Goal: Task Accomplishment & Management: Complete application form

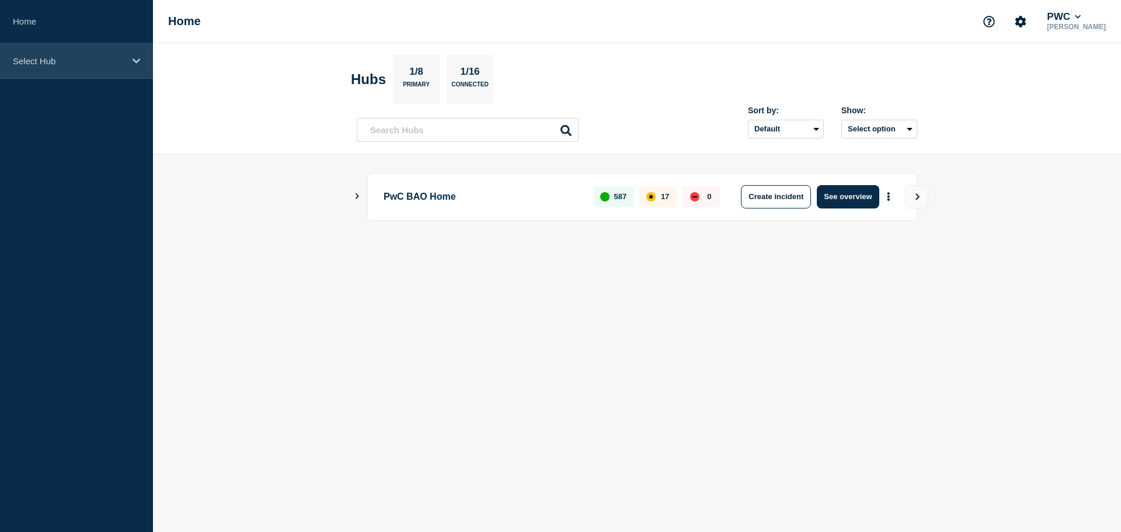
click at [137, 59] on icon at bounding box center [137, 61] width 8 height 9
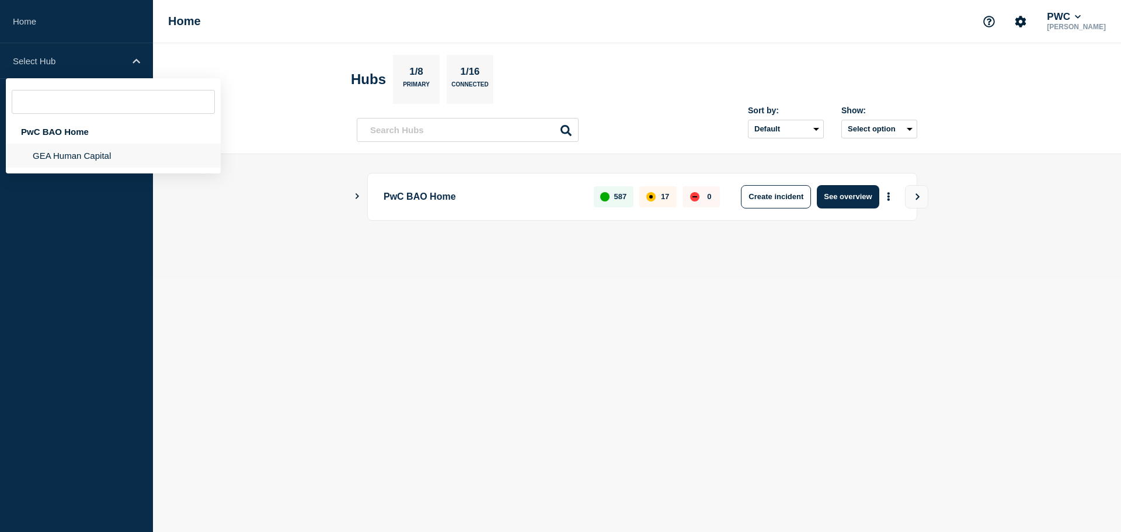
click at [100, 155] on li "GEA Human Capital" at bounding box center [113, 156] width 215 height 24
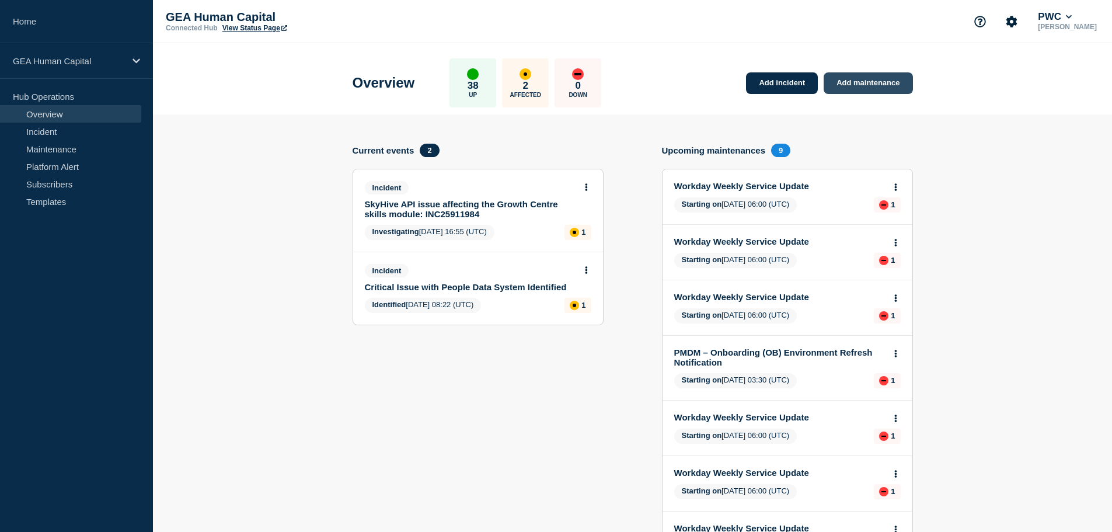
click at [885, 85] on link "Add maintenance" at bounding box center [868, 83] width 89 height 22
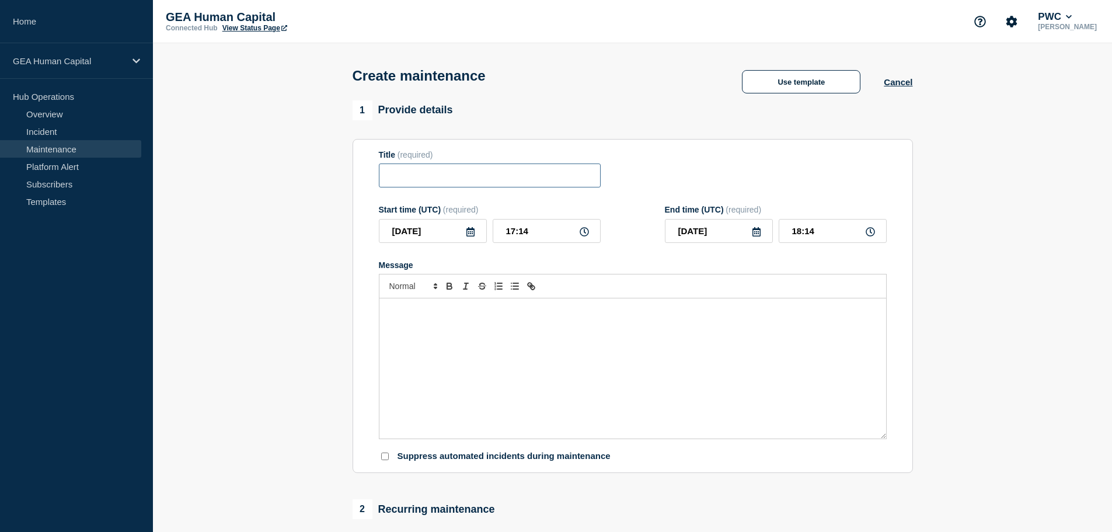
click at [511, 178] on input "Title" at bounding box center [490, 175] width 222 height 24
paste input "PMDM – Onboarding (OB) Environment Refresh Notification"
drag, startPoint x: 423, startPoint y: 179, endPoint x: 327, endPoint y: 182, distance: 96.4
click at [326, 183] on section "1 Provide details Title (required) PMDM – Onboarding (OB) Environment Refresh N…" at bounding box center [632, 505] width 959 height 810
type input "PMDM – Onboarding (OB) Environment Refresh Notification"
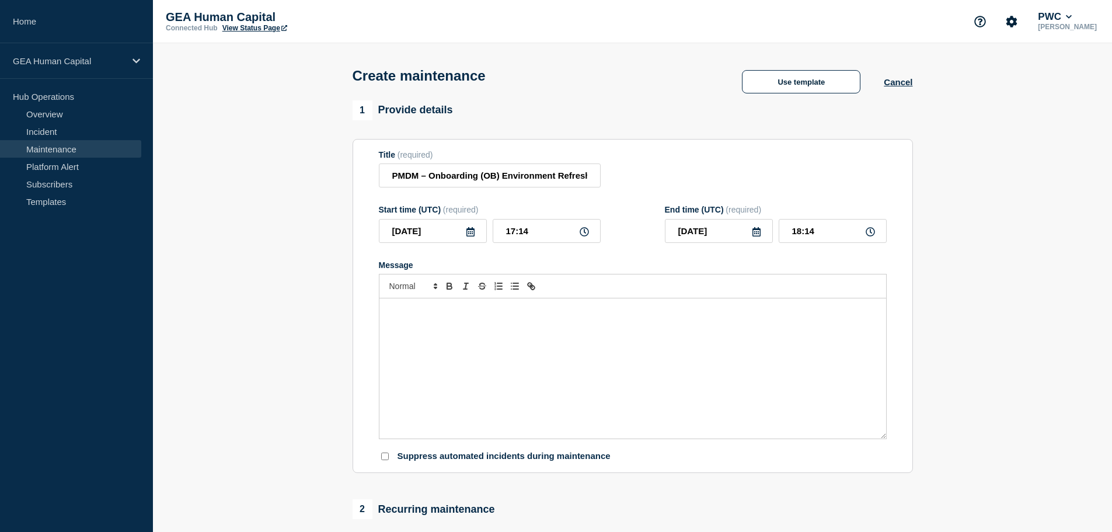
click at [482, 331] on div "Message" at bounding box center [633, 368] width 507 height 140
click at [468, 234] on icon at bounding box center [471, 231] width 8 height 9
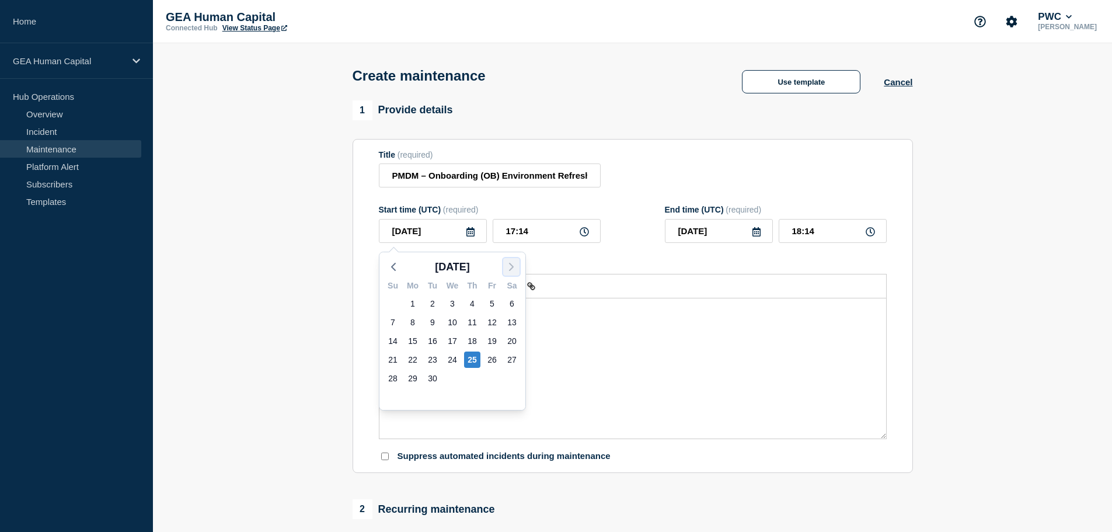
click at [513, 266] on icon "button" at bounding box center [511, 267] width 14 height 14
click at [408, 340] on div "13" at bounding box center [413, 341] width 16 height 16
type input "[DATE]"
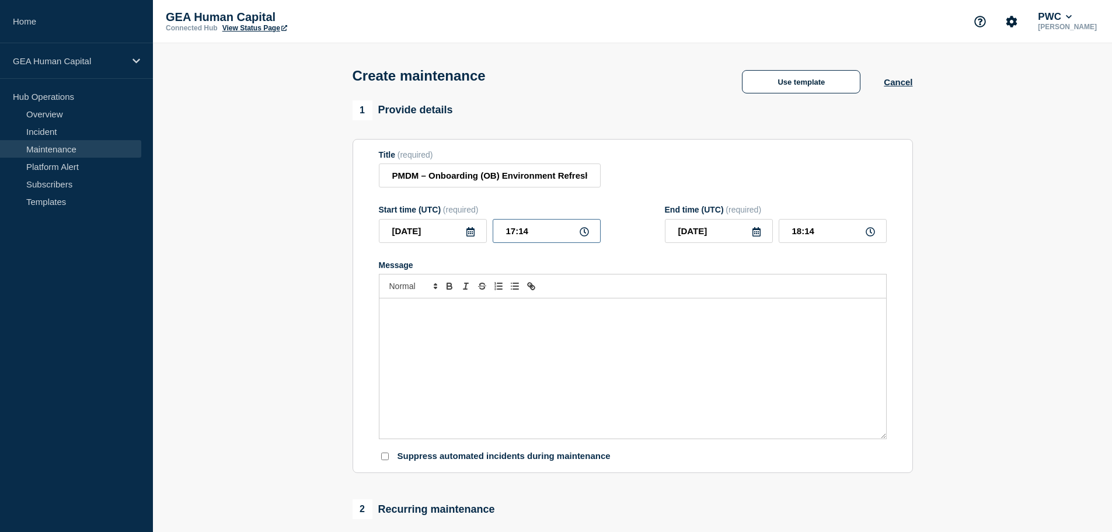
click at [547, 234] on input "17:14" at bounding box center [547, 231] width 108 height 24
drag, startPoint x: 547, startPoint y: 234, endPoint x: 485, endPoint y: 235, distance: 62.5
click at [485, 235] on div "[DATE] 17:14" at bounding box center [490, 231] width 222 height 24
type input "03:30"
type input "04:30"
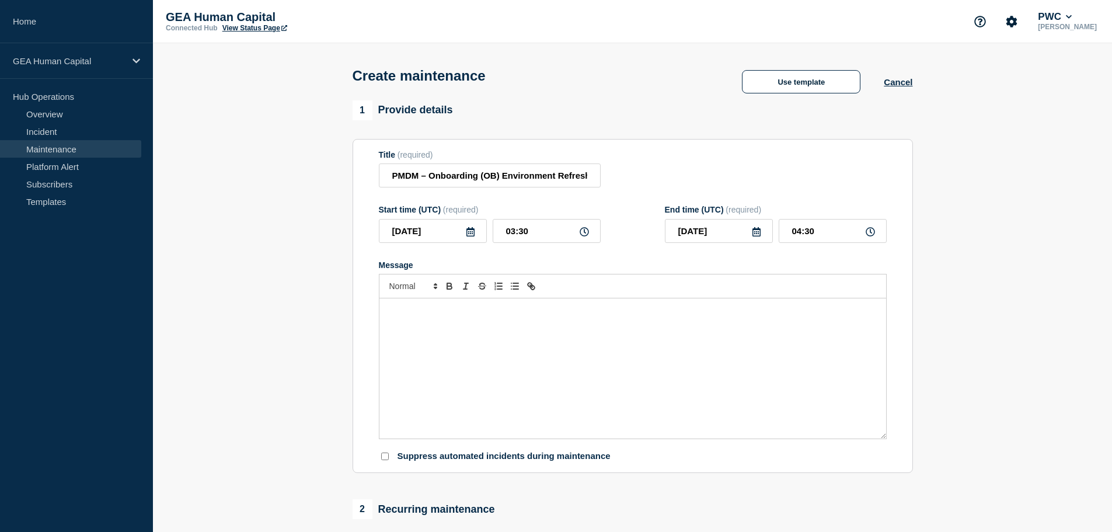
click at [759, 236] on icon at bounding box center [756, 231] width 9 height 9
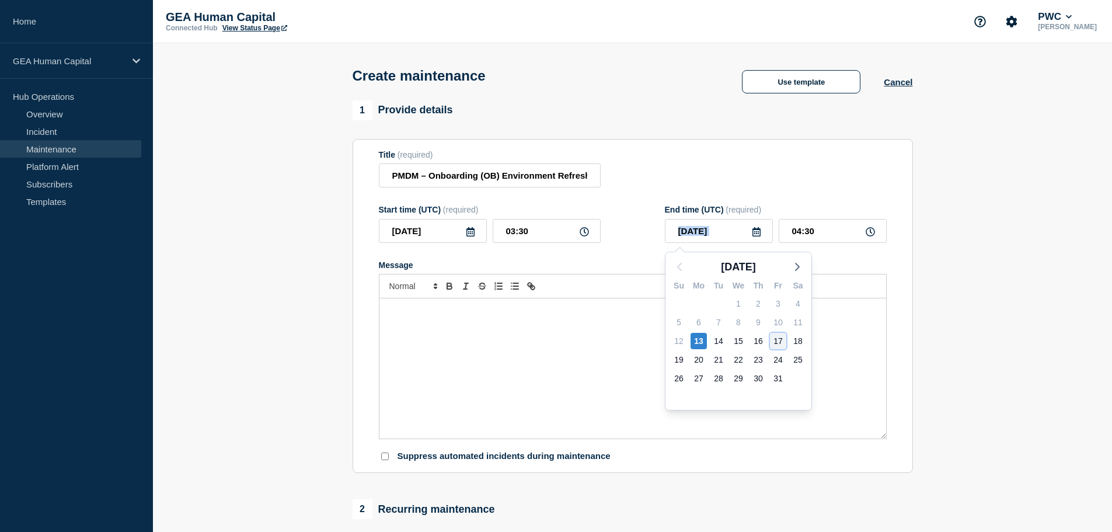
click at [778, 341] on div "17" at bounding box center [778, 341] width 16 height 16
type input "[DATE]"
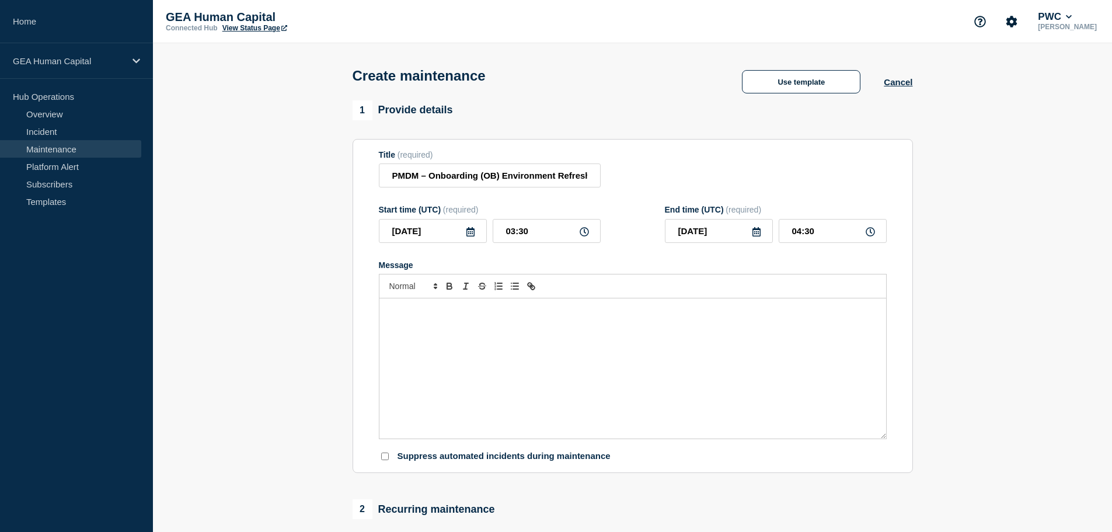
click at [868, 234] on icon at bounding box center [870, 231] width 9 height 9
drag, startPoint x: 815, startPoint y: 234, endPoint x: 752, endPoint y: 234, distance: 62.5
click at [752, 234] on div "[DATE] 04:30" at bounding box center [776, 231] width 222 height 24
type input "03:00"
click at [739, 337] on div "Message" at bounding box center [633, 368] width 507 height 140
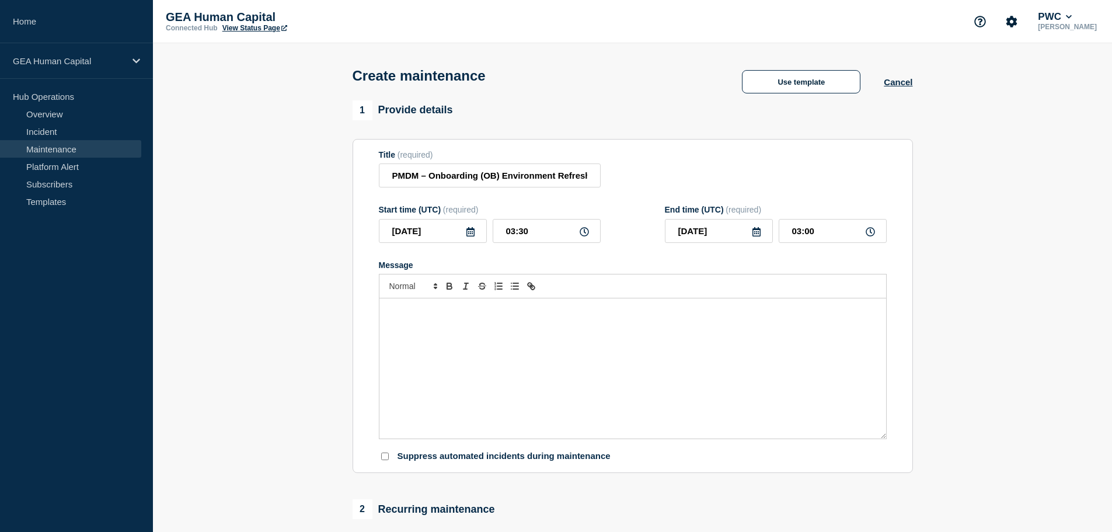
click at [418, 327] on div "Message" at bounding box center [633, 368] width 507 height 140
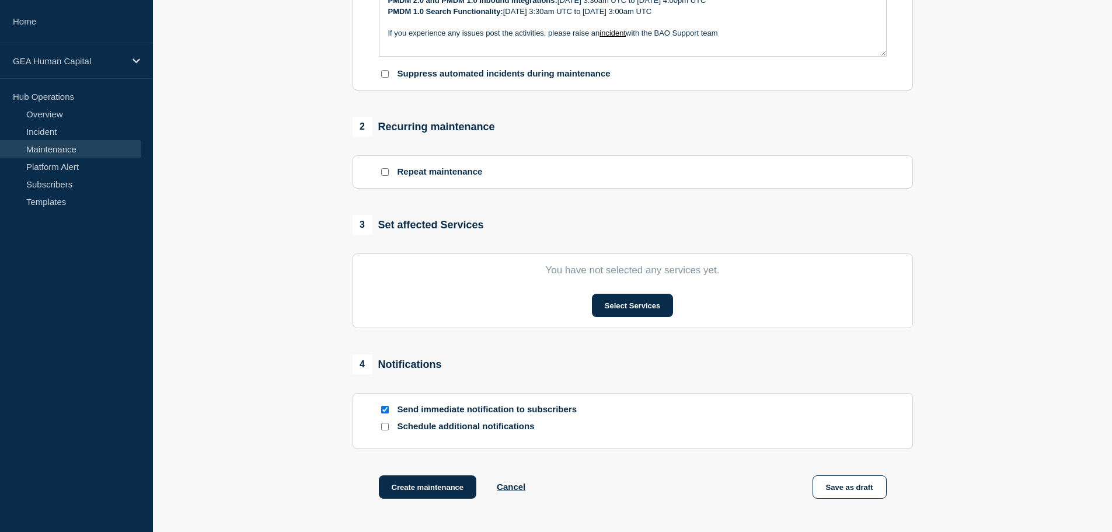
scroll to position [370, 0]
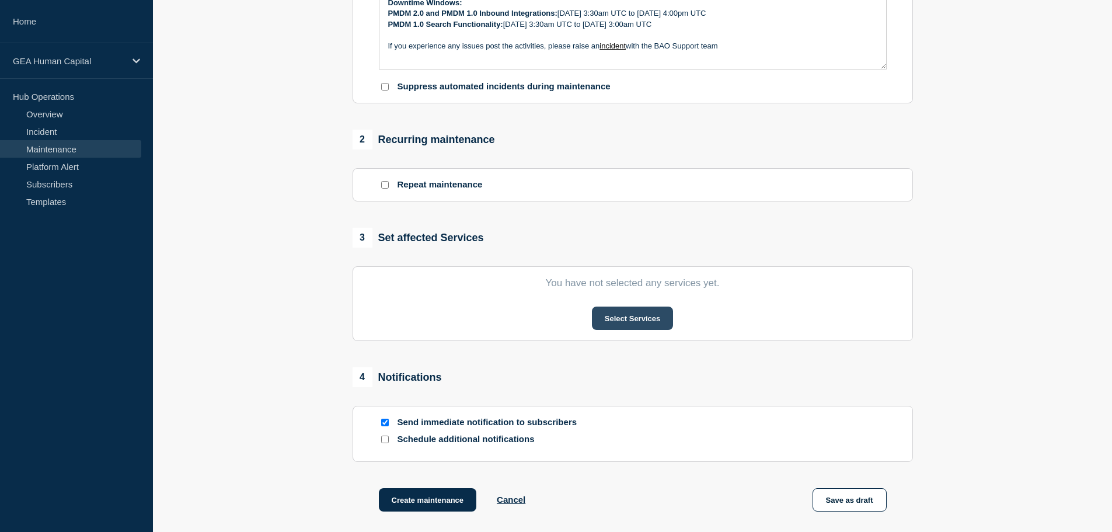
click at [632, 320] on button "Select Services" at bounding box center [632, 318] width 81 height 23
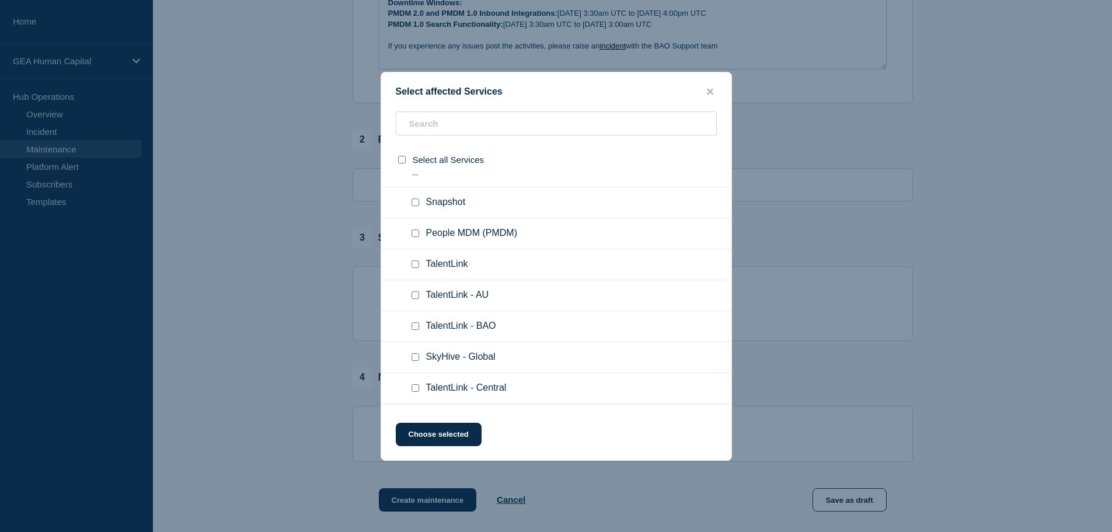
scroll to position [526, 0]
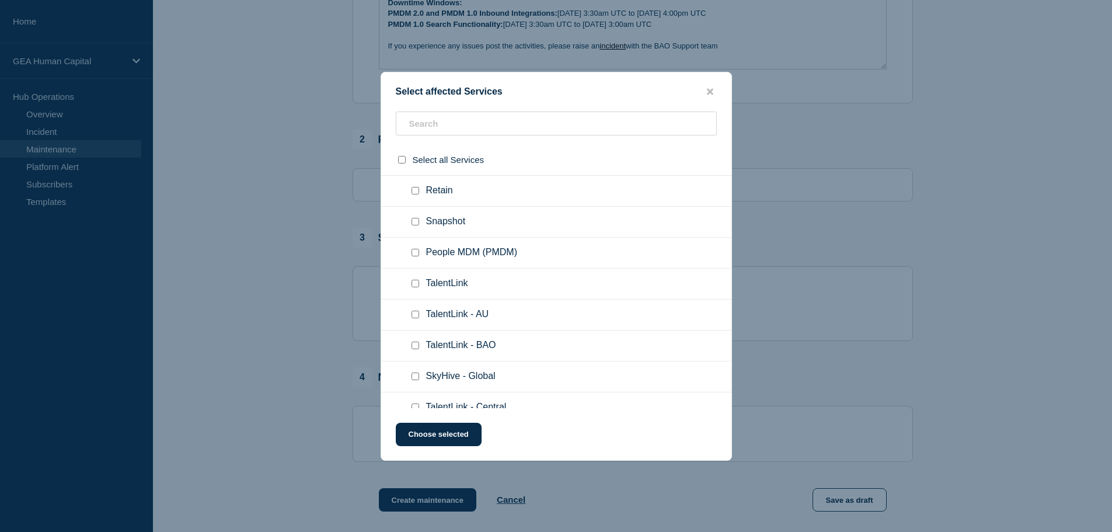
click at [413, 254] on input "People MDM (PMDM) checkbox" at bounding box center [416, 253] width 8 height 8
checkbox input "true"
click at [437, 437] on button "Choose selected" at bounding box center [439, 434] width 86 height 23
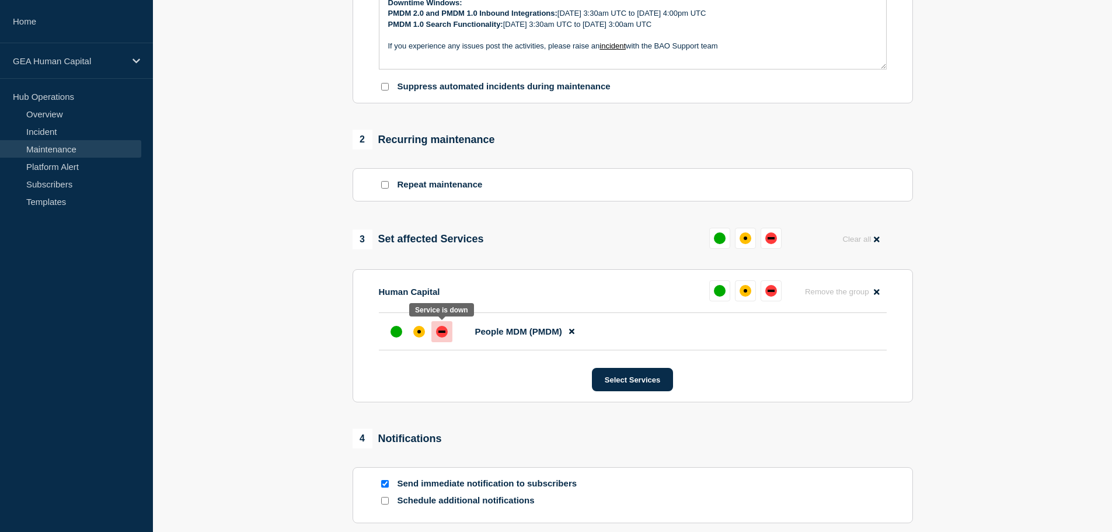
click at [440, 332] on div "down" at bounding box center [442, 332] width 12 height 12
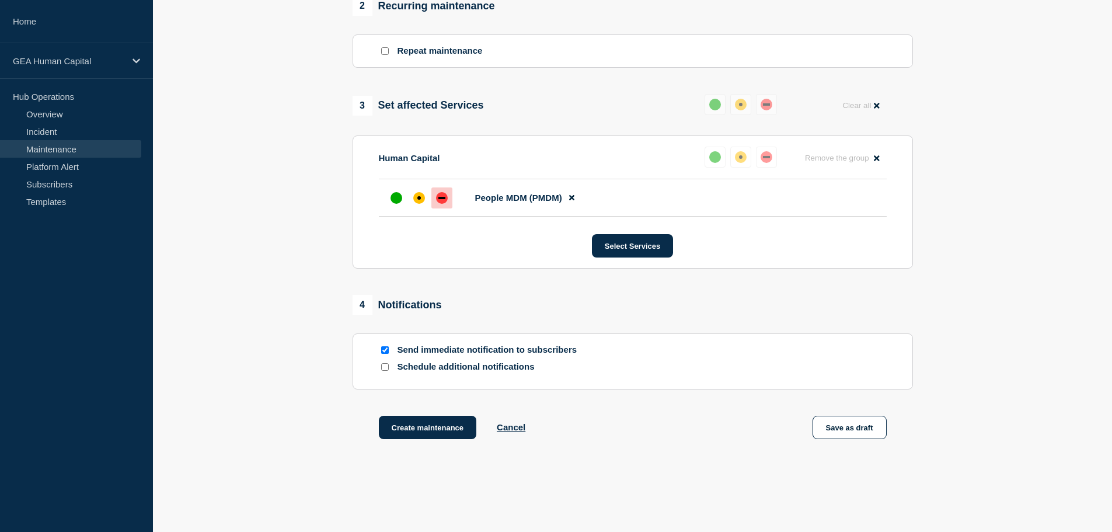
scroll to position [542, 0]
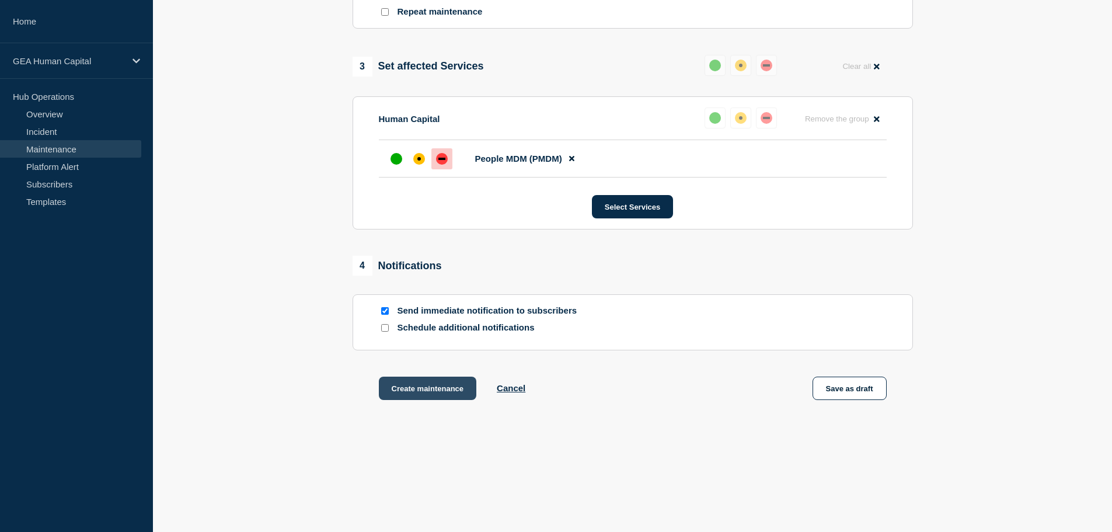
click at [455, 387] on button "Create maintenance" at bounding box center [428, 388] width 98 height 23
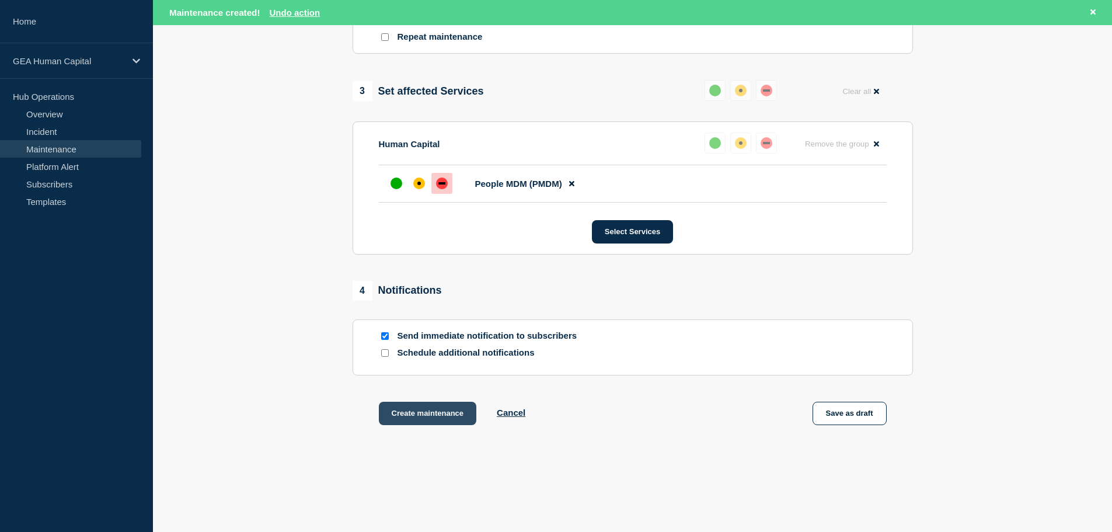
scroll to position [568, 0]
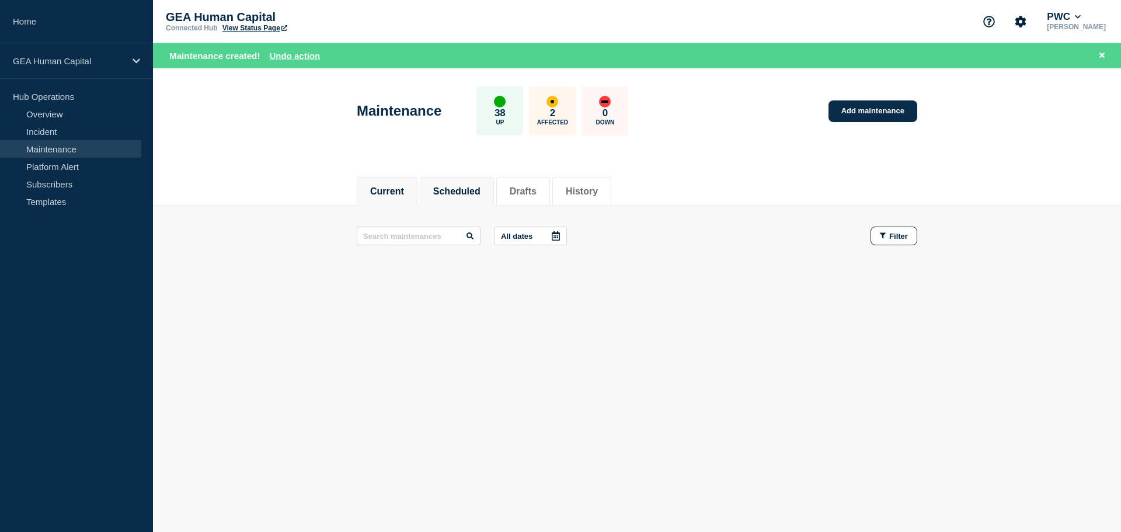
click at [469, 186] on button "Scheduled" at bounding box center [456, 191] width 47 height 11
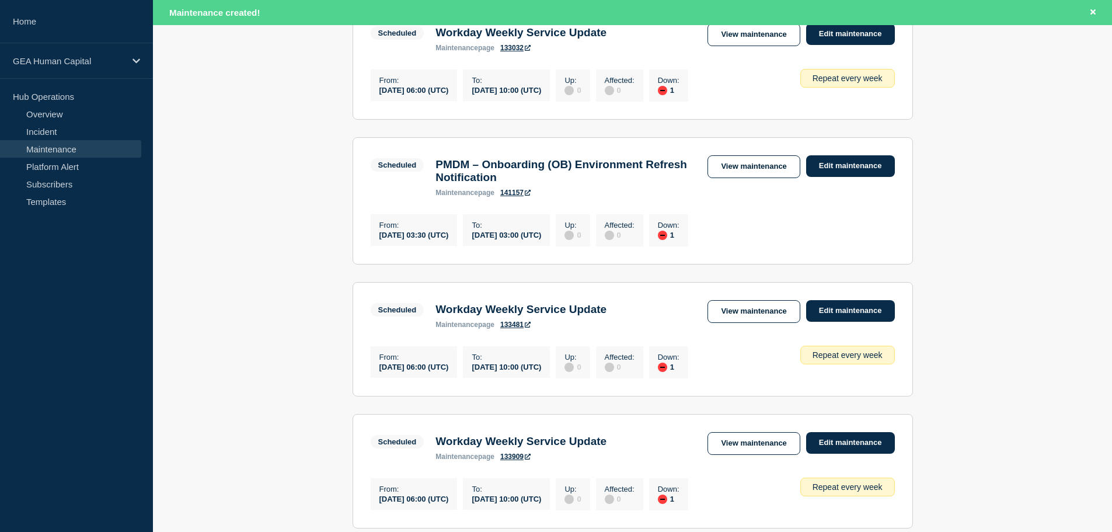
scroll to position [529, 0]
